Goal: Information Seeking & Learning: Learn about a topic

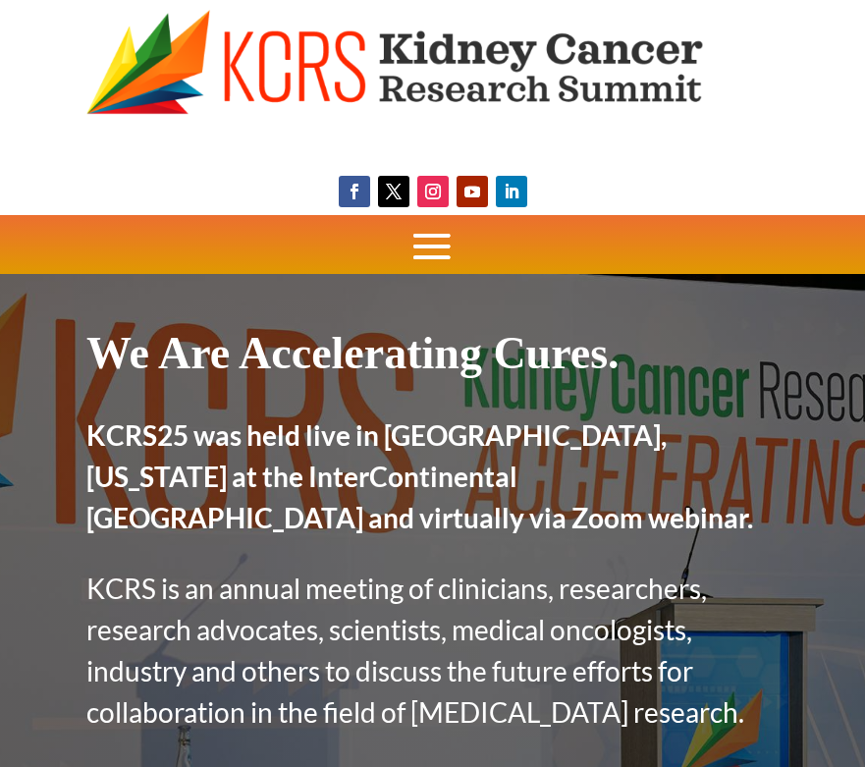
click at [419, 233] on span at bounding box center [431, 246] width 59 height 59
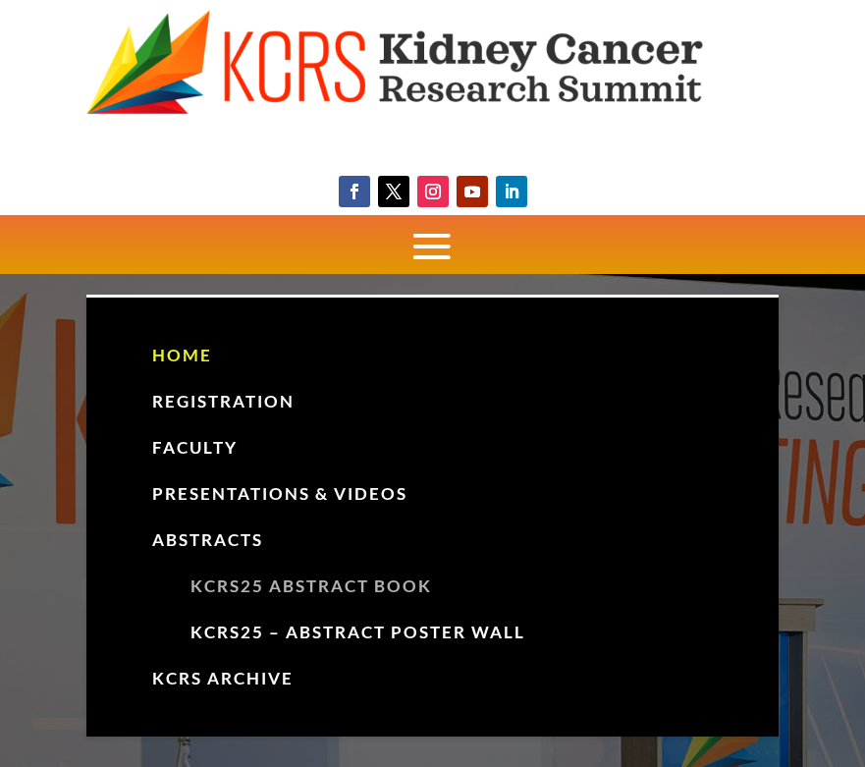
click at [219, 587] on link "KCRS25 Abstract Book" at bounding box center [453, 586] width 582 height 46
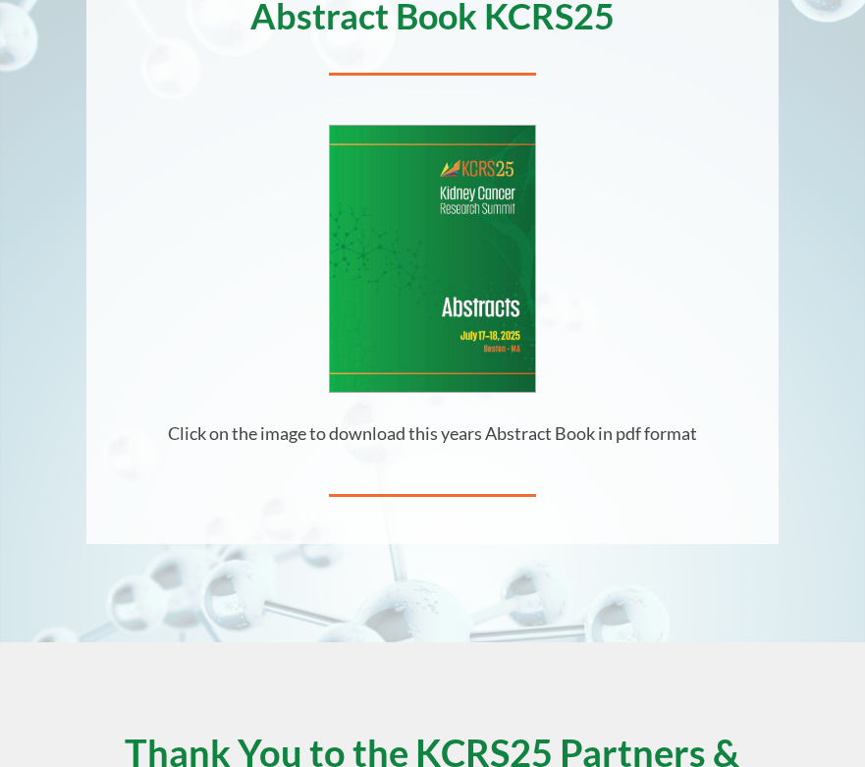
scroll to position [427, 0]
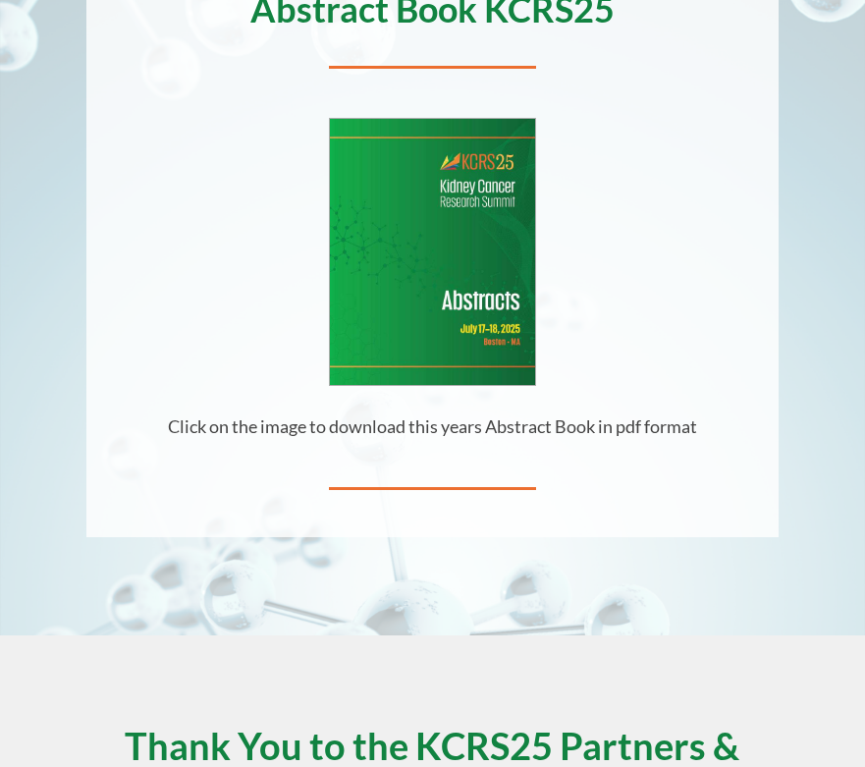
click at [450, 363] on img at bounding box center [432, 252] width 205 height 266
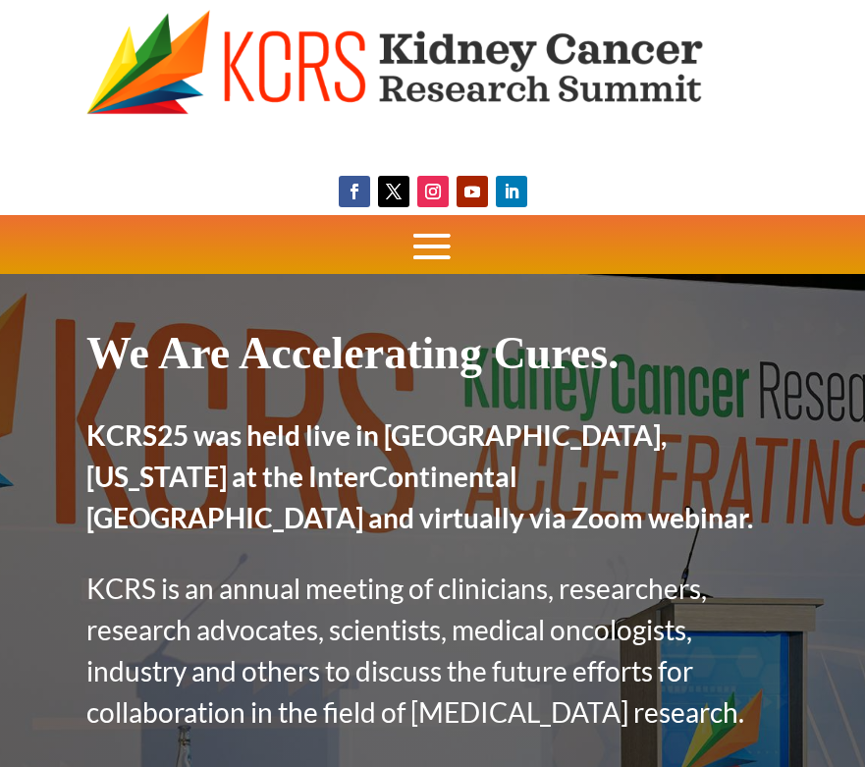
click at [445, 222] on span at bounding box center [431, 246] width 59 height 59
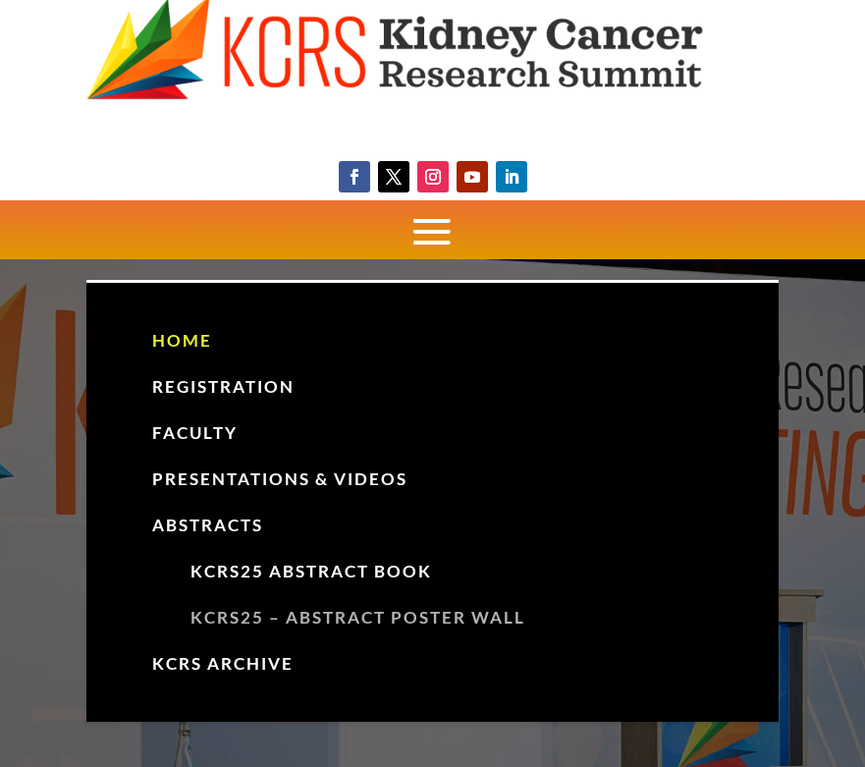
scroll to position [20, 0]
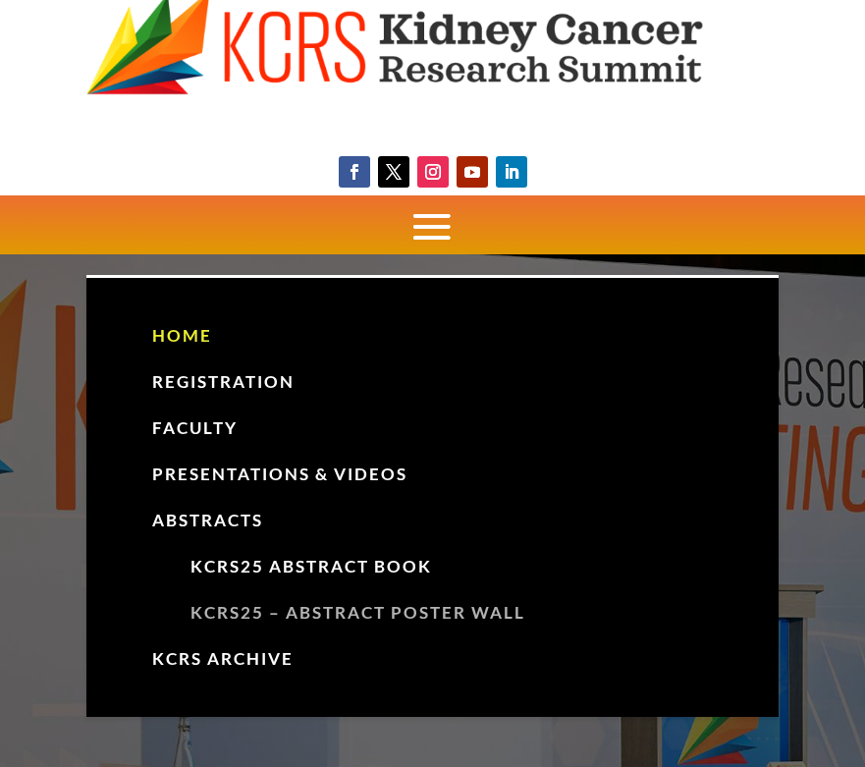
click at [231, 612] on link "KCRS25 – Abstract Poster Wall" at bounding box center [453, 613] width 582 height 46
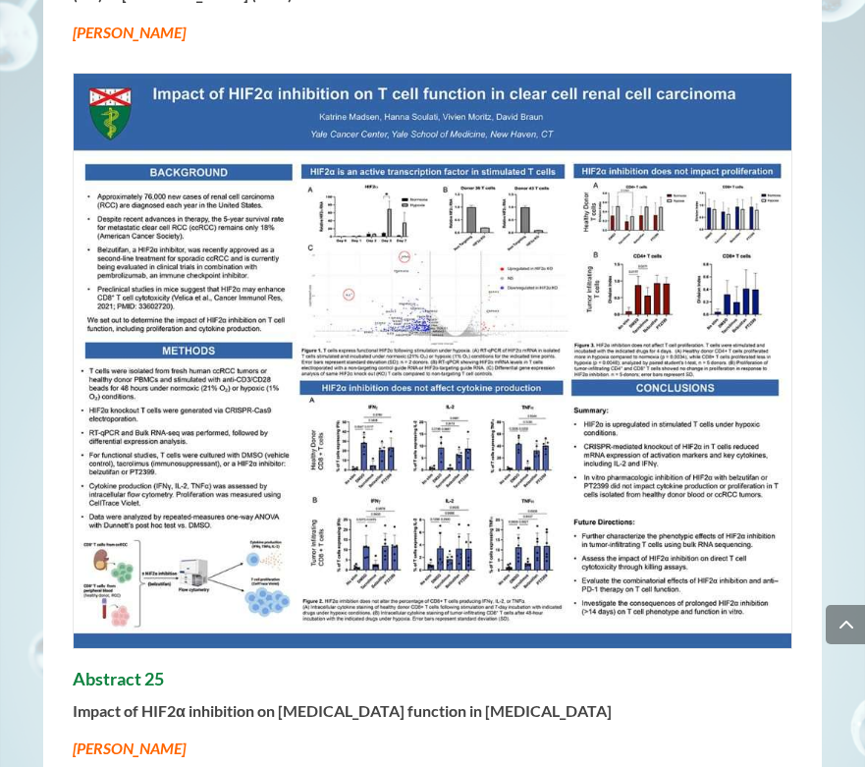
scroll to position [2515, 0]
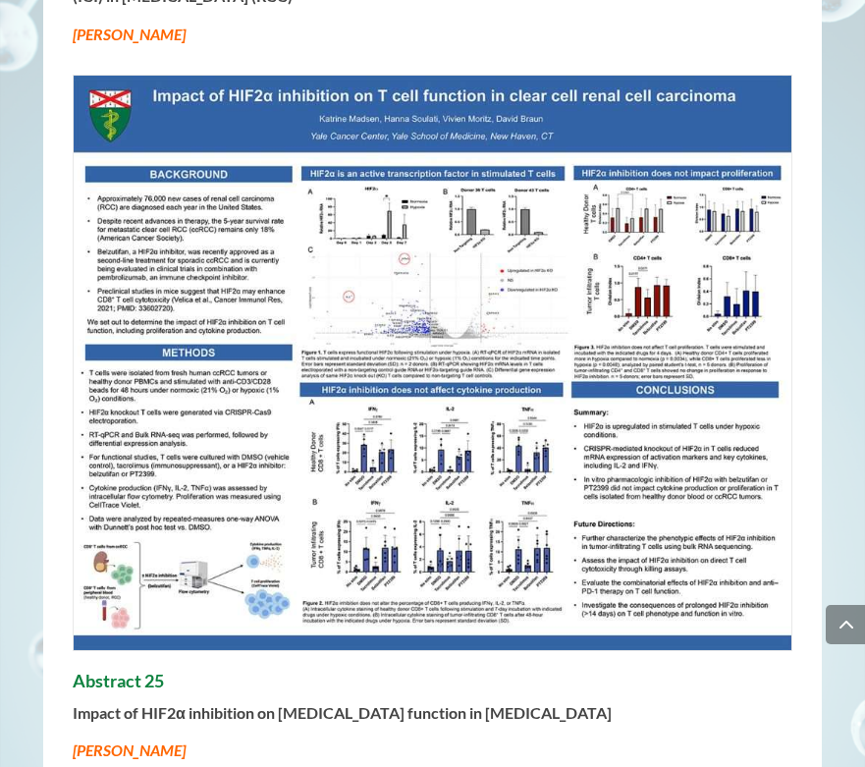
click at [213, 504] on img at bounding box center [432, 363] width 717 height 574
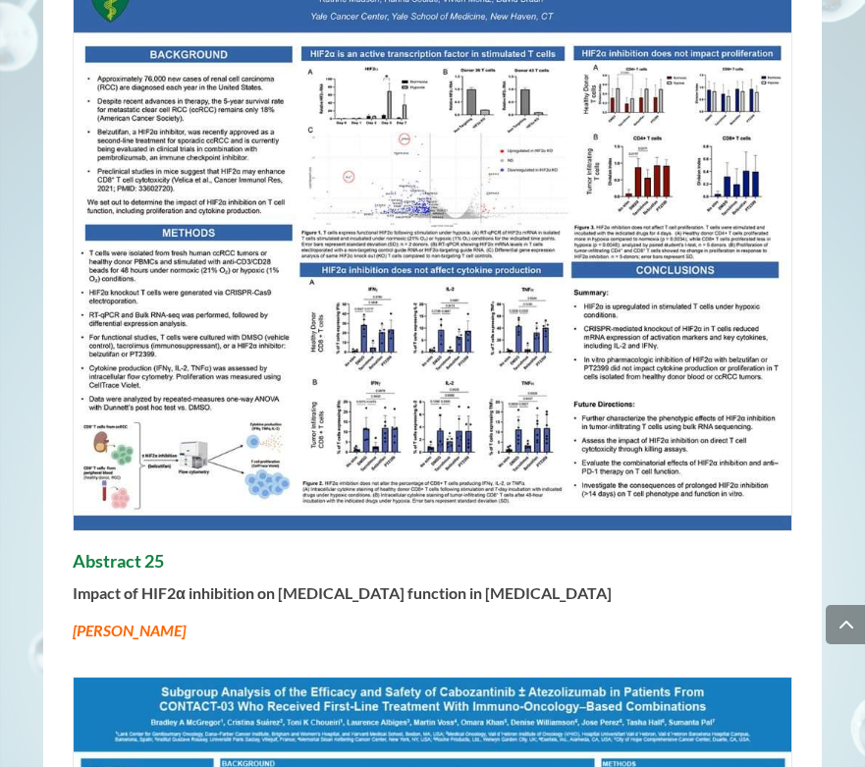
scroll to position [2652, 0]
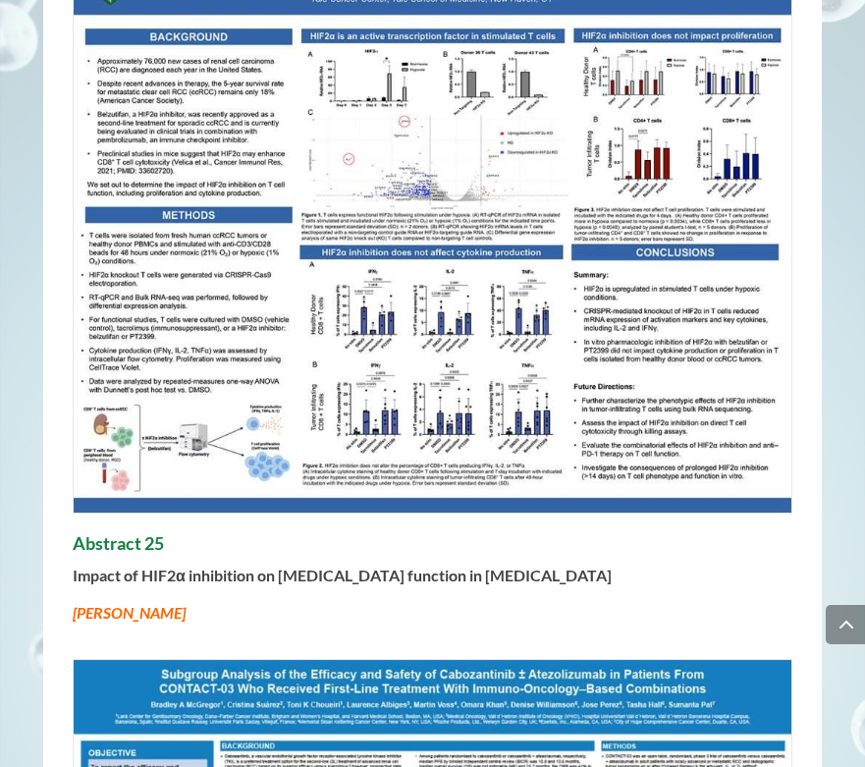
click at [126, 533] on h4 "Abstract 25" at bounding box center [432, 548] width 719 height 31
click at [126, 565] on strong "Impact of HIF2α inhibition on T cell function in clear cell renal cell carcinoma" at bounding box center [342, 574] width 539 height 19
click at [126, 603] on em "Katrine Madsen" at bounding box center [129, 612] width 113 height 19
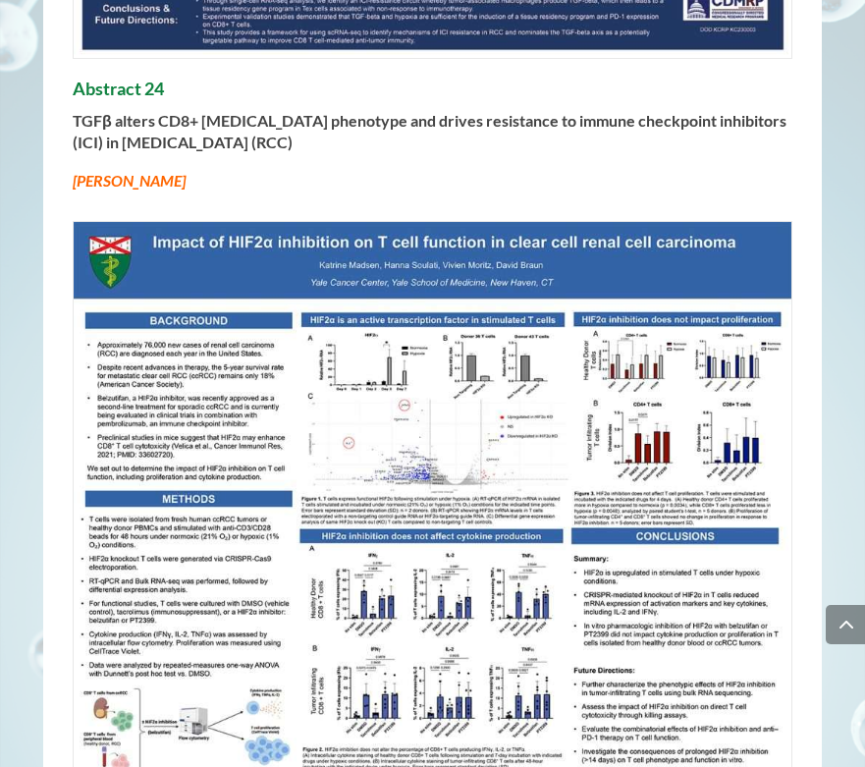
scroll to position [2367, 0]
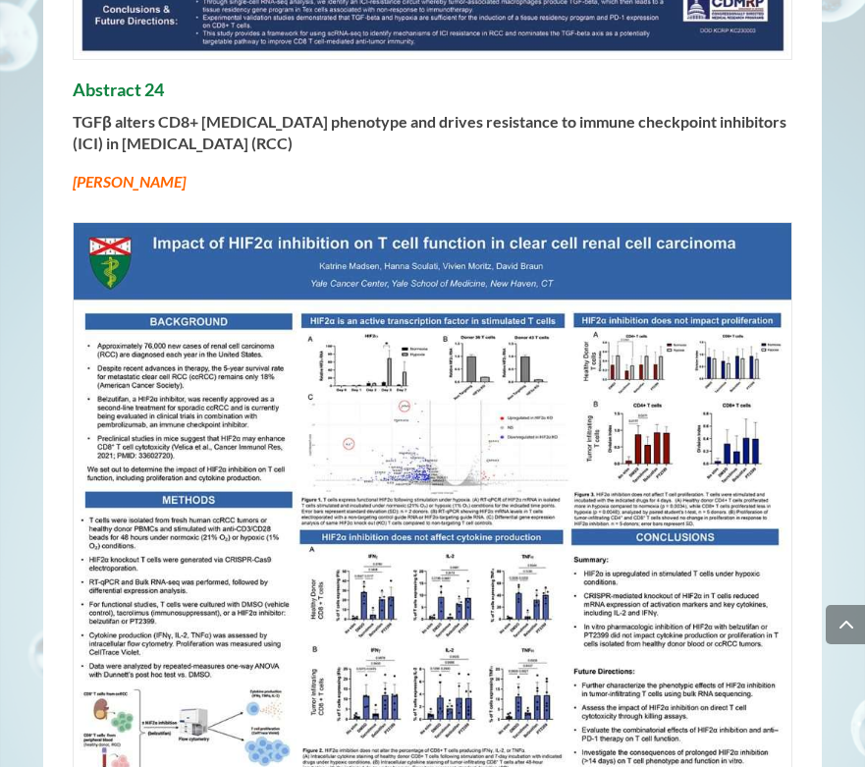
click at [478, 359] on img at bounding box center [432, 510] width 717 height 574
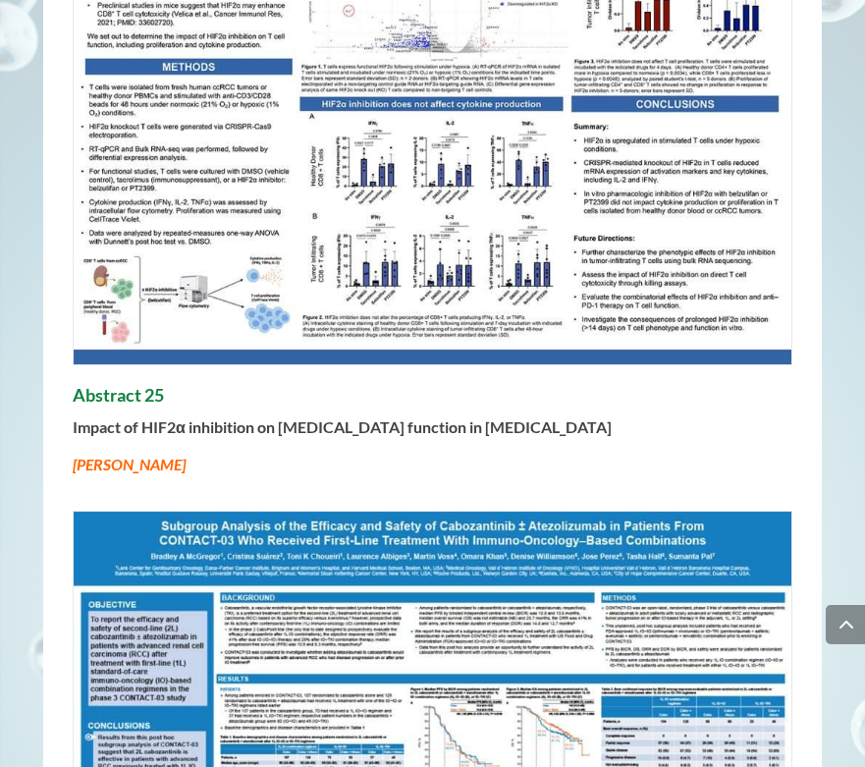
scroll to position [2805, 0]
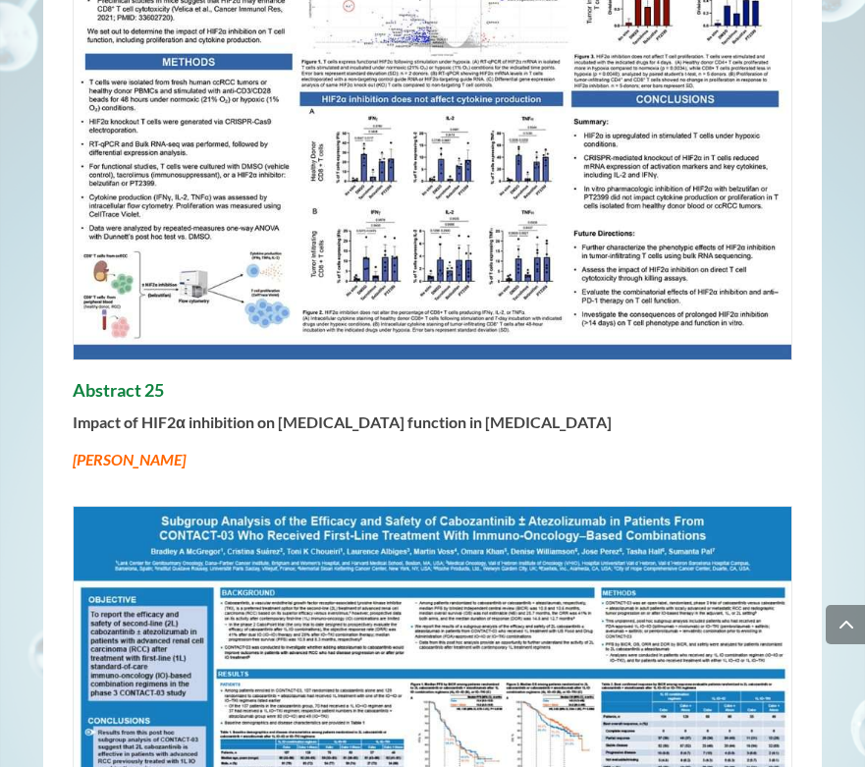
drag, startPoint x: 274, startPoint y: 259, endPoint x: 1, endPoint y: 307, distance: 277.1
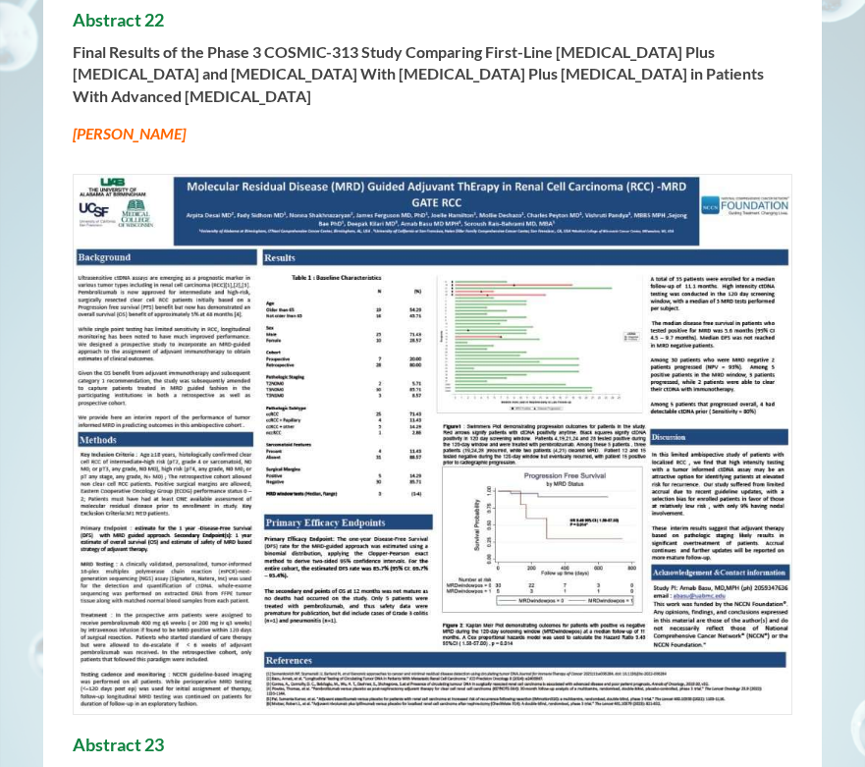
scroll to position [0, 0]
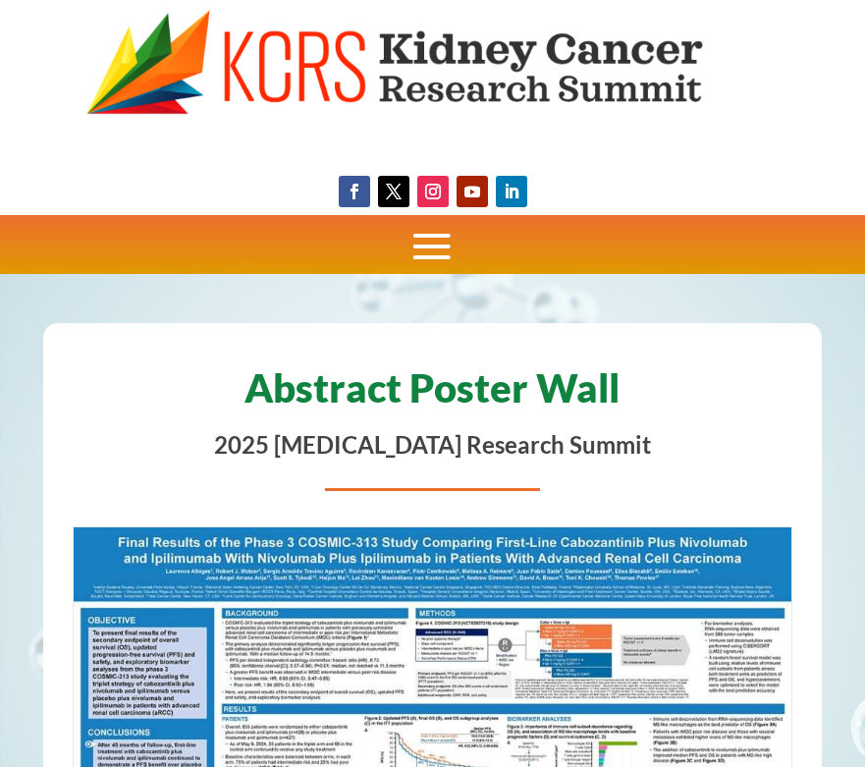
click at [432, 240] on span at bounding box center [431, 246] width 59 height 59
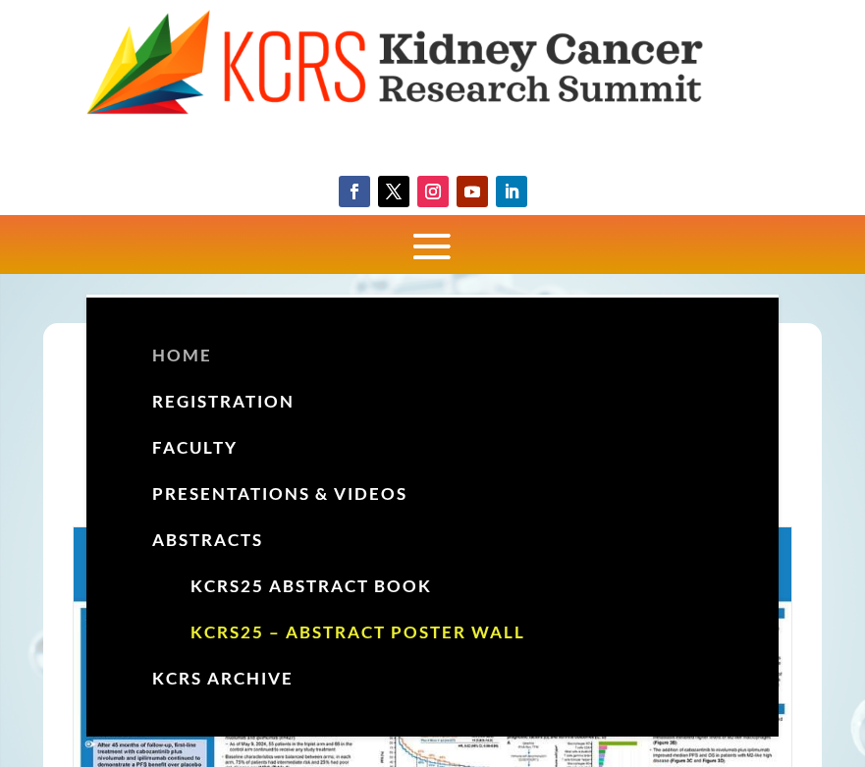
click at [202, 360] on link "Home" at bounding box center [432, 356] width 622 height 46
